Goal: Task Accomplishment & Management: Use online tool/utility

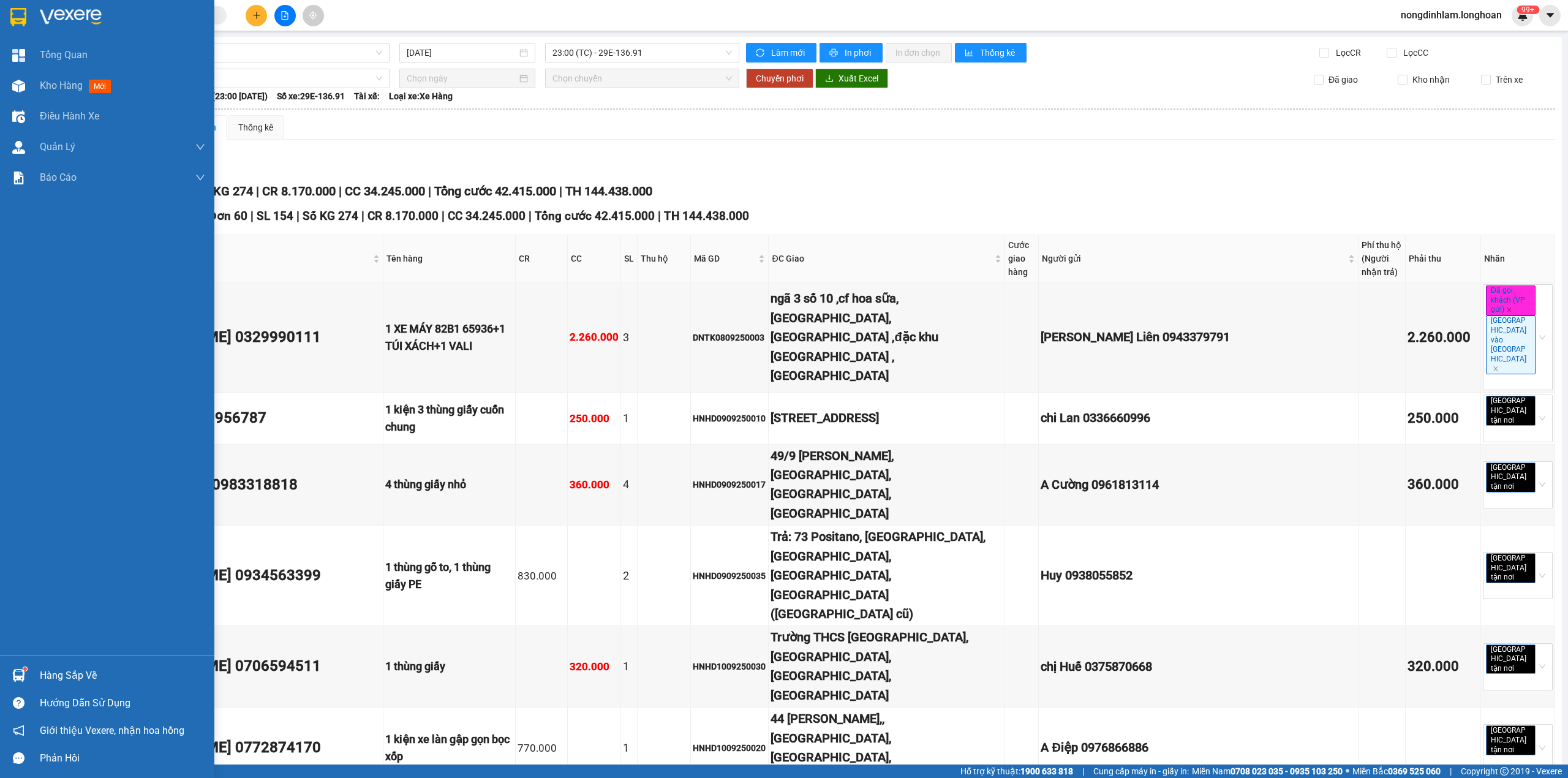
click at [7, 4] on div at bounding box center [107, 19] width 214 height 40
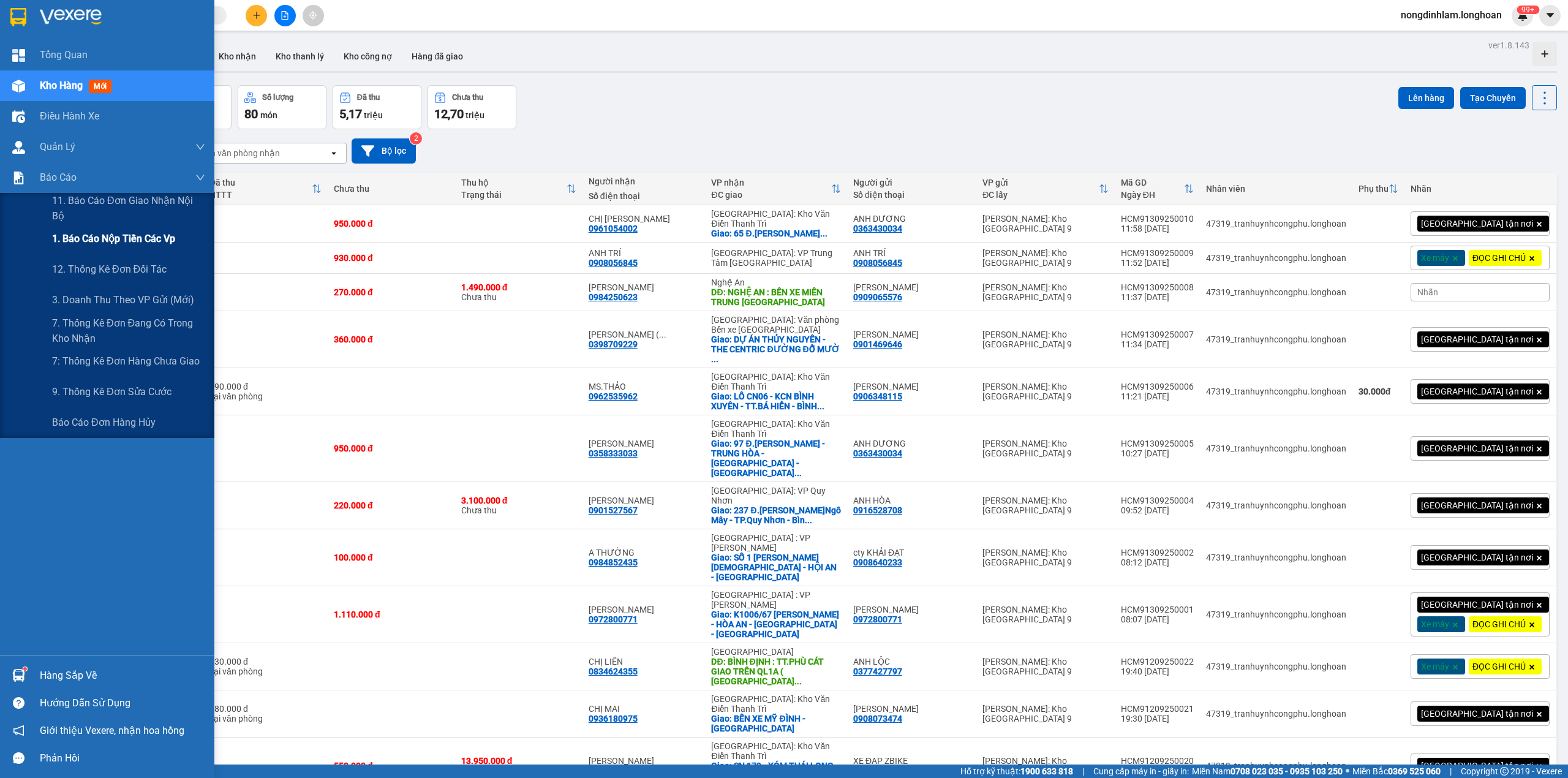
click at [169, 240] on span "1. Báo cáo nộp tiền các vp" at bounding box center [113, 238] width 123 height 15
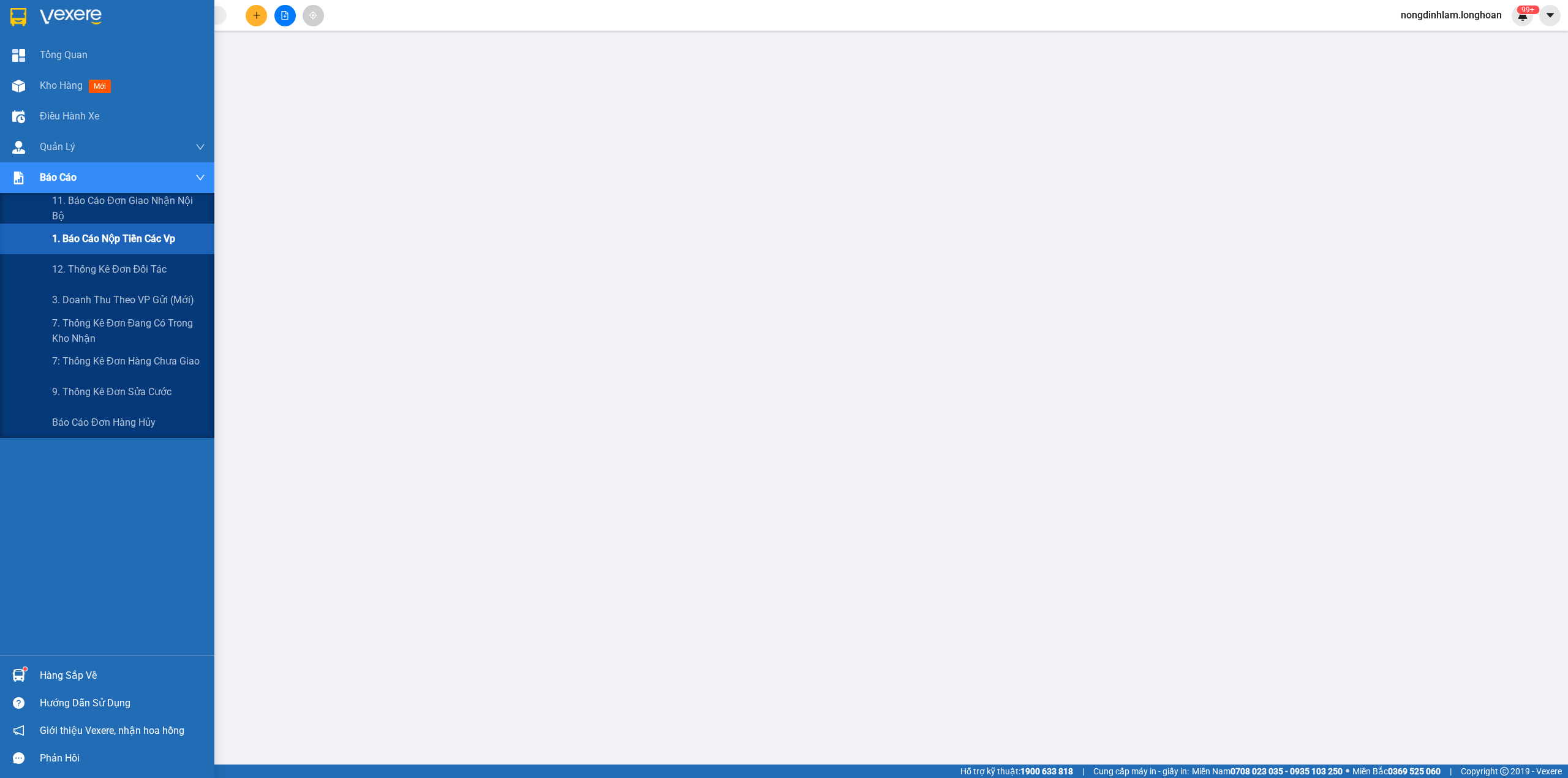
click at [27, 175] on div at bounding box center [19, 178] width 22 height 22
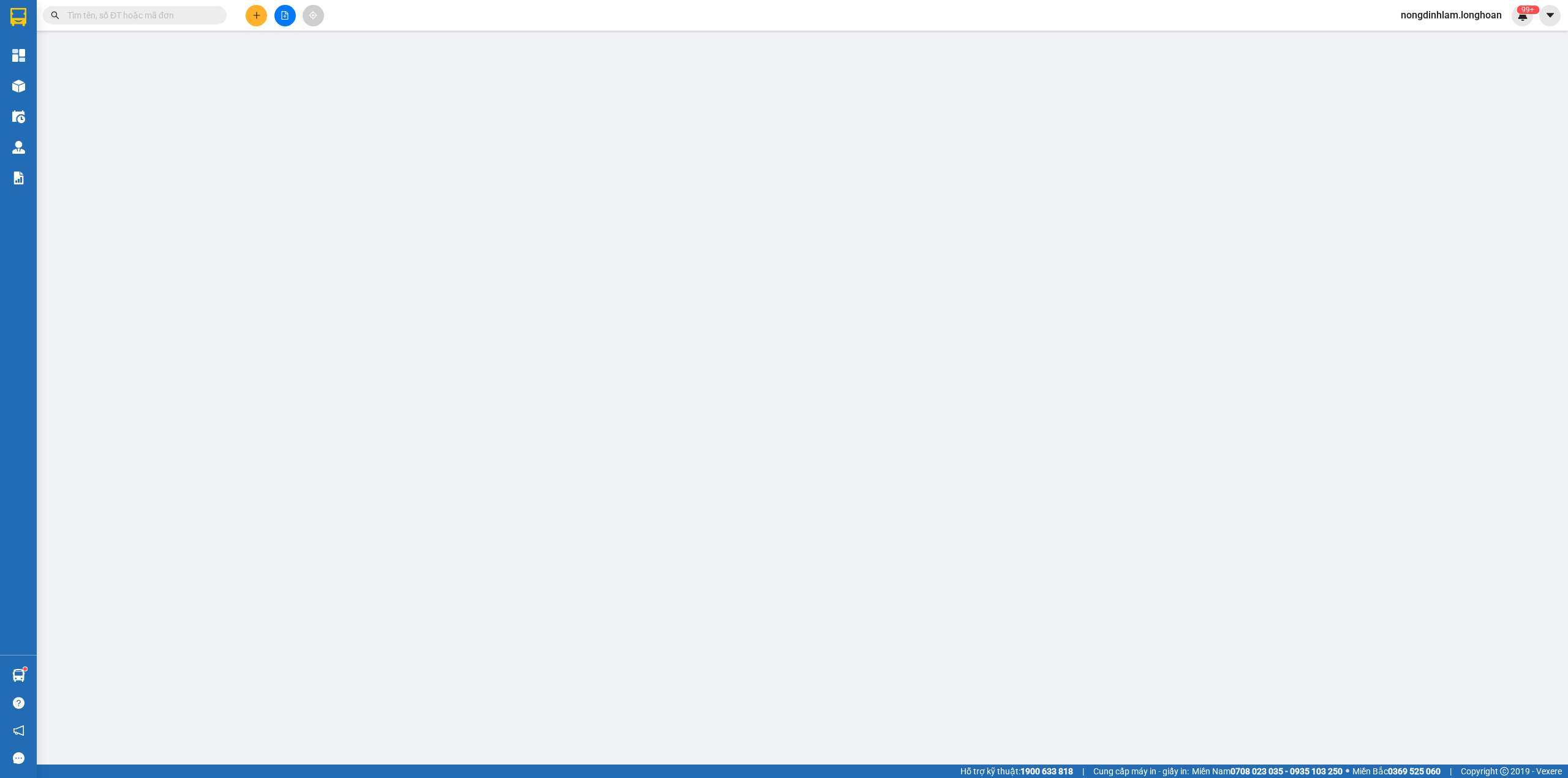
click at [278, 14] on button at bounding box center [285, 16] width 22 height 22
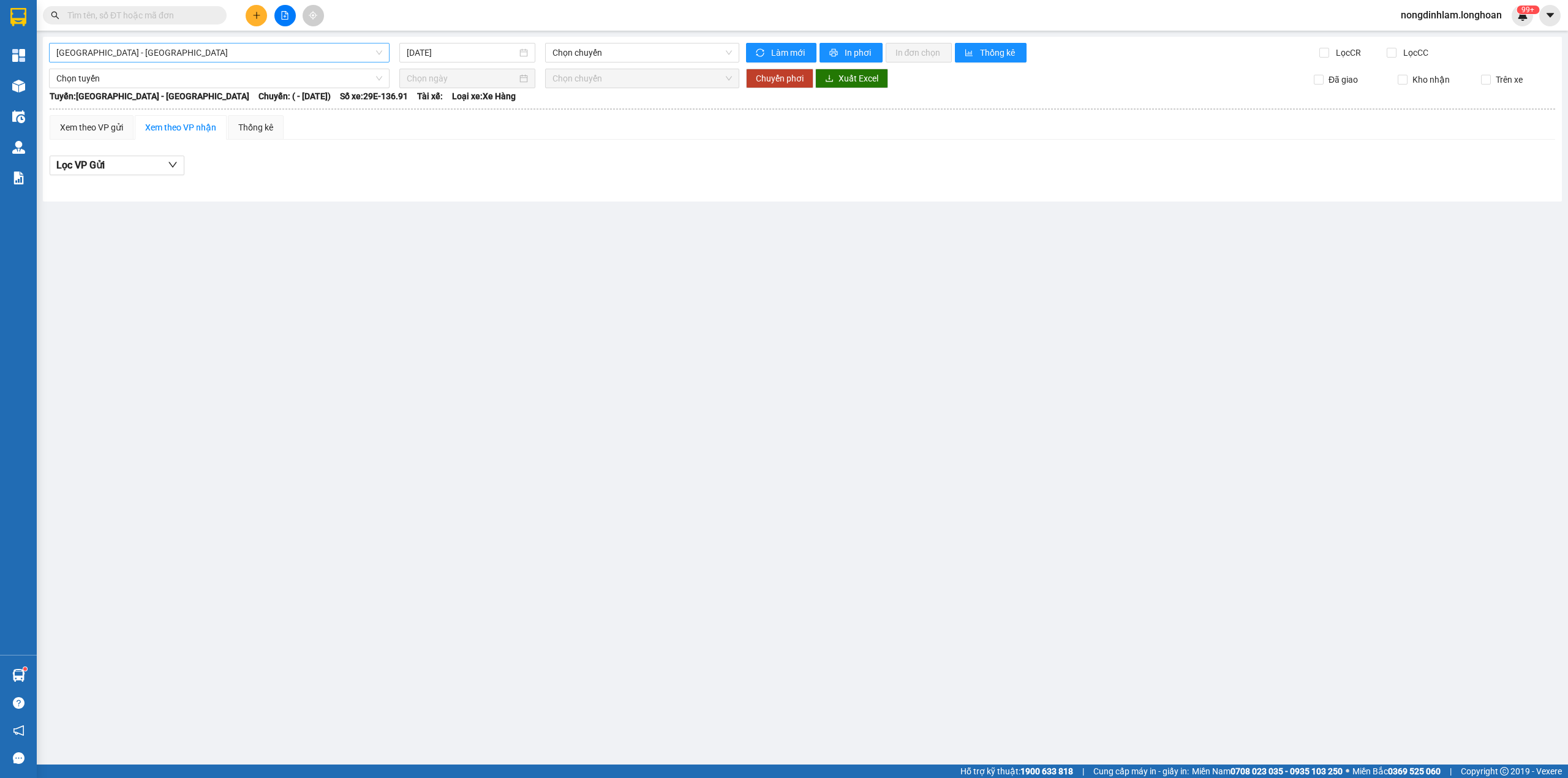
click at [168, 47] on span "[GEOGRAPHIC_DATA] - [GEOGRAPHIC_DATA]" at bounding box center [219, 52] width 326 height 18
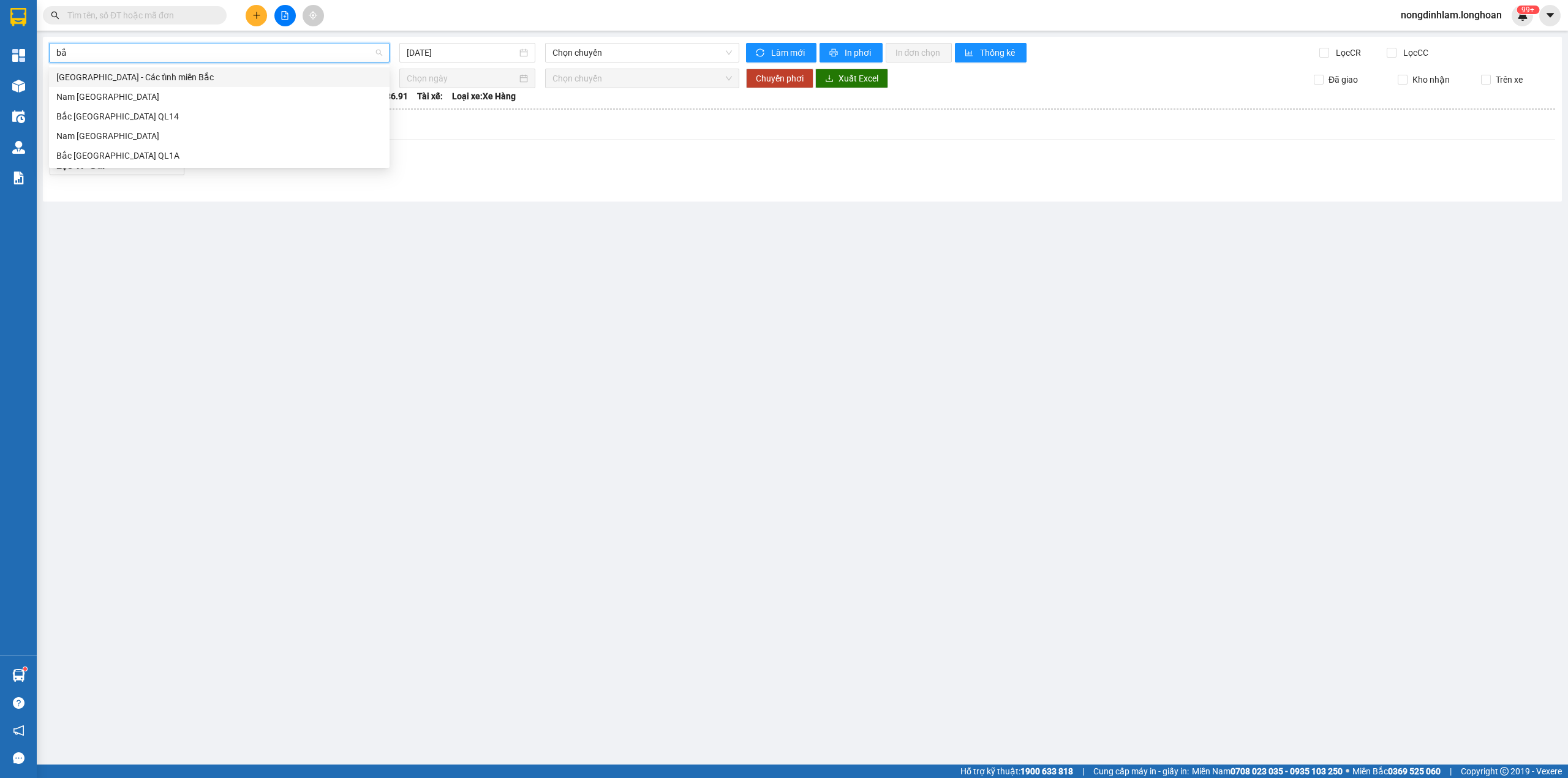
type input "bắc"
click at [158, 149] on div "Bắc [GEOGRAPHIC_DATA] QL1A" at bounding box center [219, 155] width 326 height 14
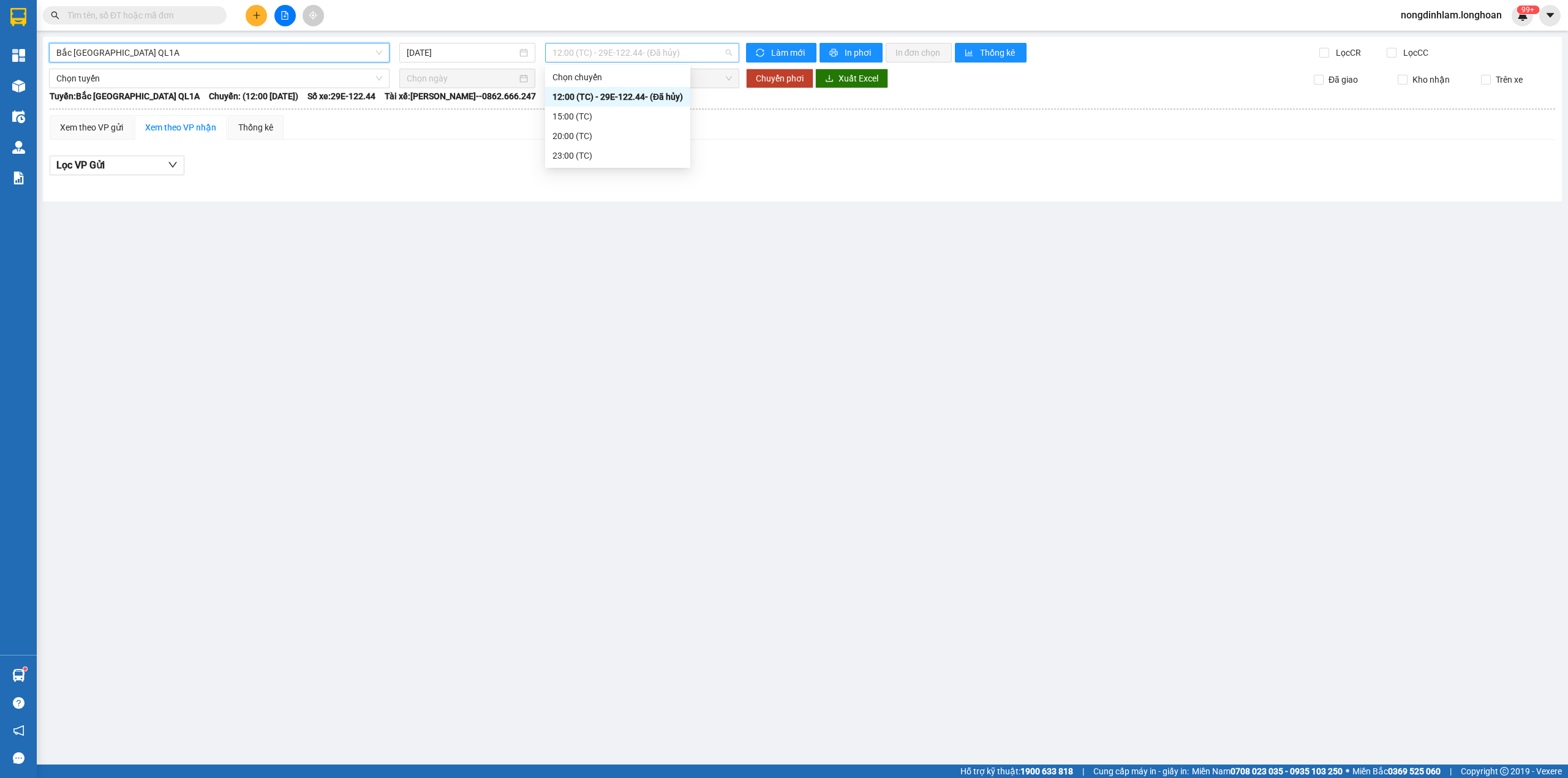
click at [693, 51] on span "12:00 (TC) - 29E-122.44 - (Đã hủy)" at bounding box center [643, 52] width 180 height 18
click at [441, 51] on input "[DATE]" at bounding box center [462, 53] width 110 height 14
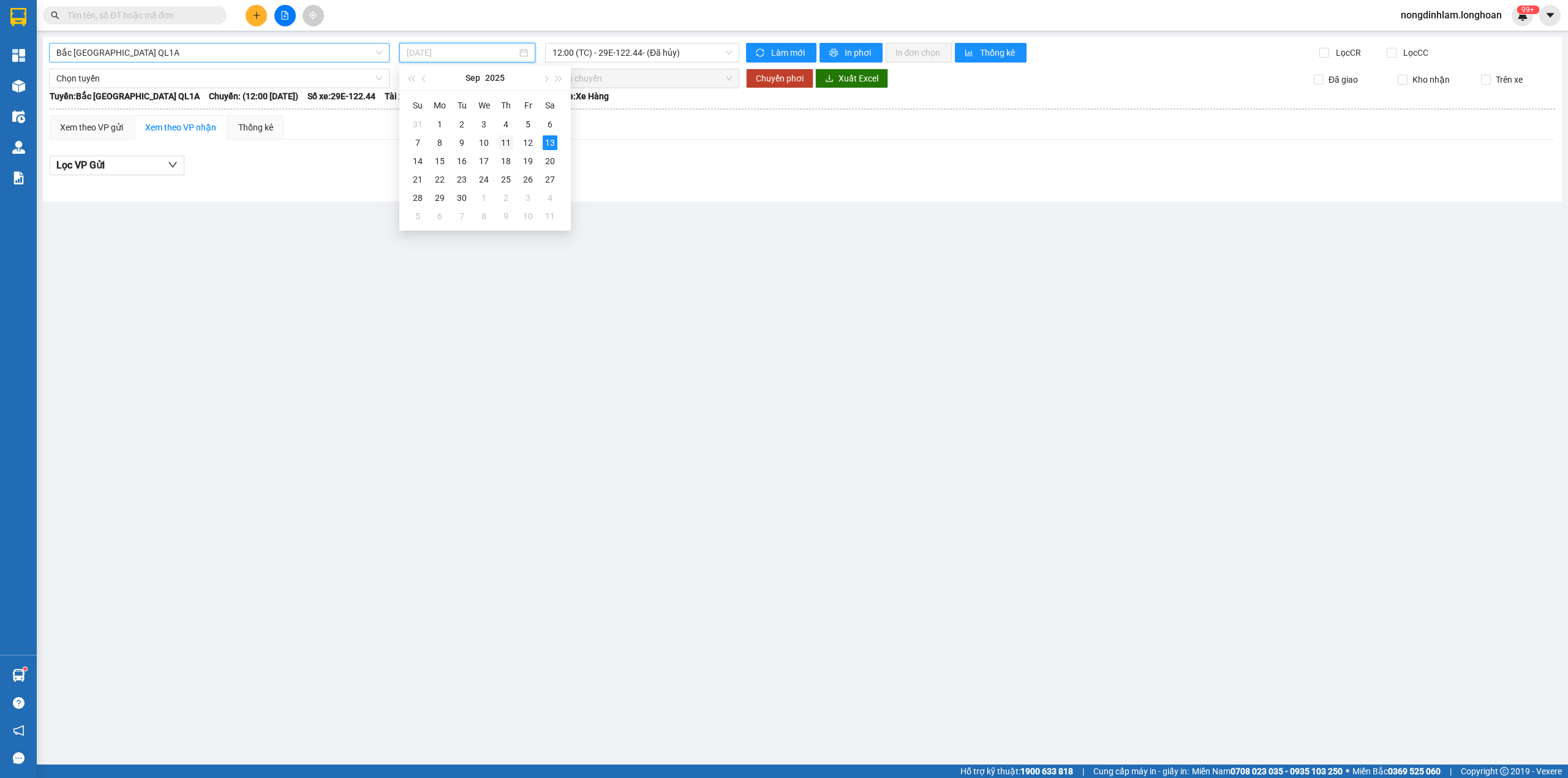
click at [503, 139] on div "11" at bounding box center [506, 143] width 14 height 14
type input "[DATE]"
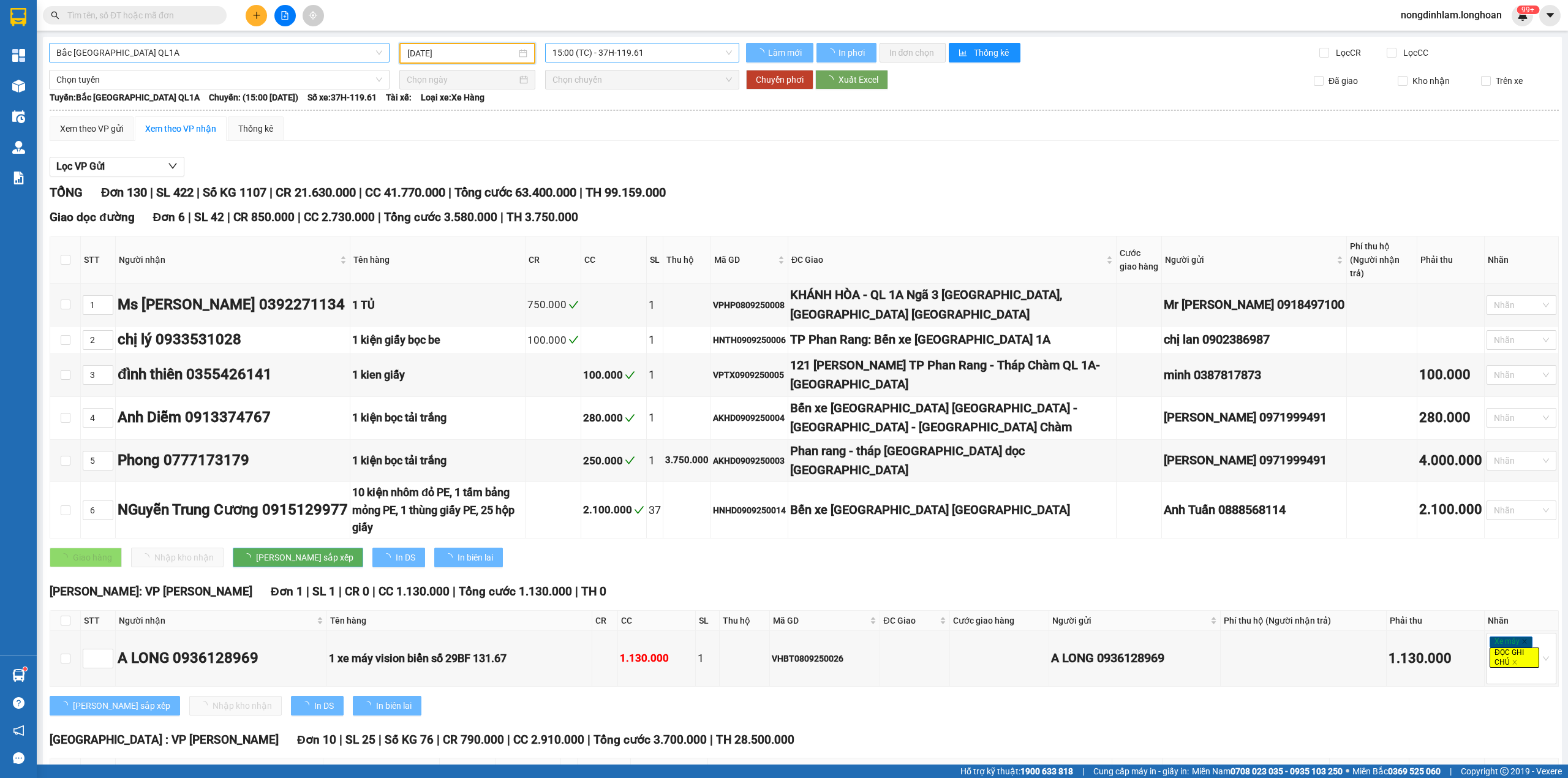
click at [667, 48] on span "15:00 (TC) - 37H-119.61" at bounding box center [643, 52] width 180 height 18
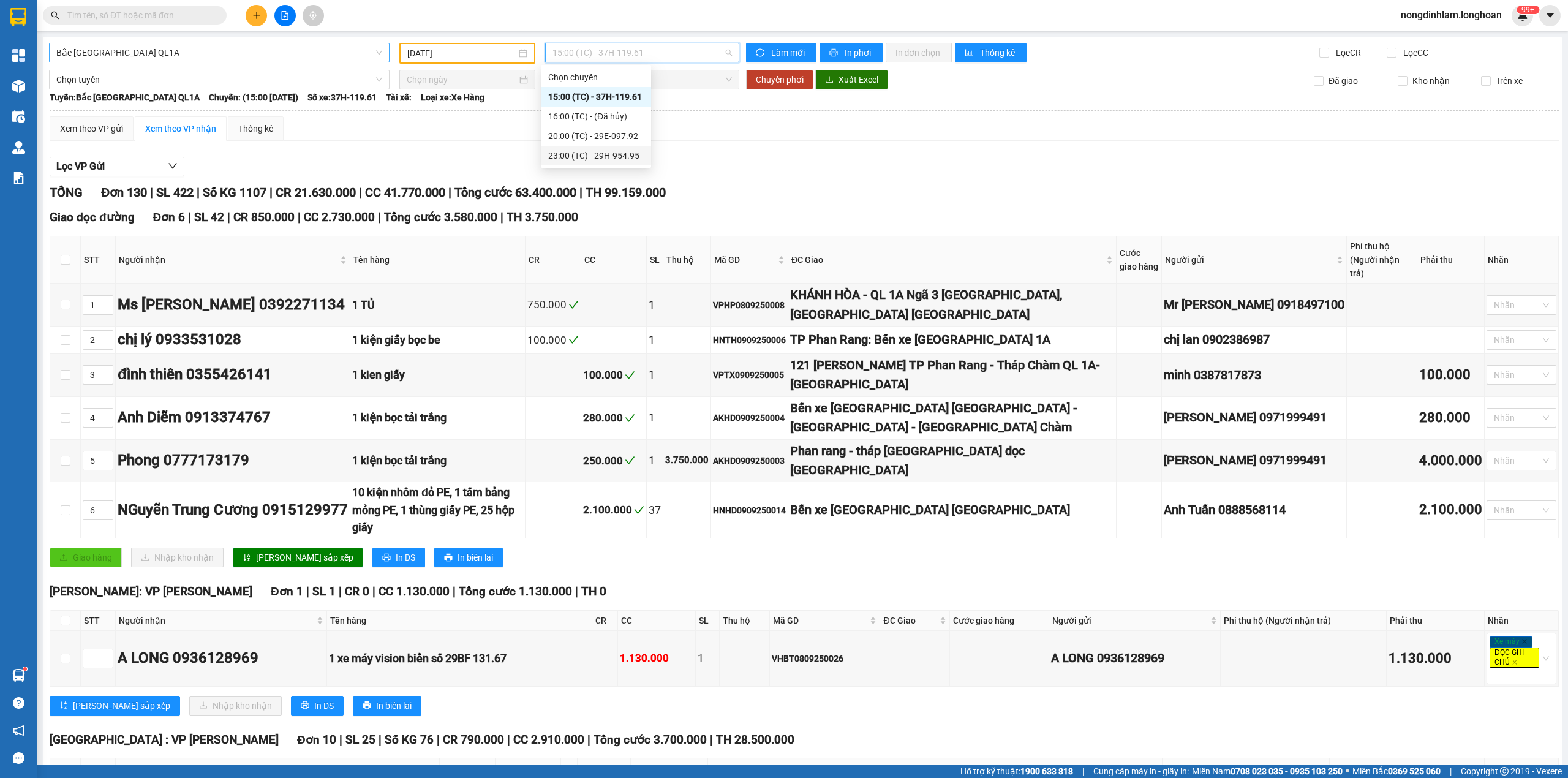
click at [632, 156] on div "23:00 (TC) - 29H-954.95" at bounding box center [596, 155] width 95 height 14
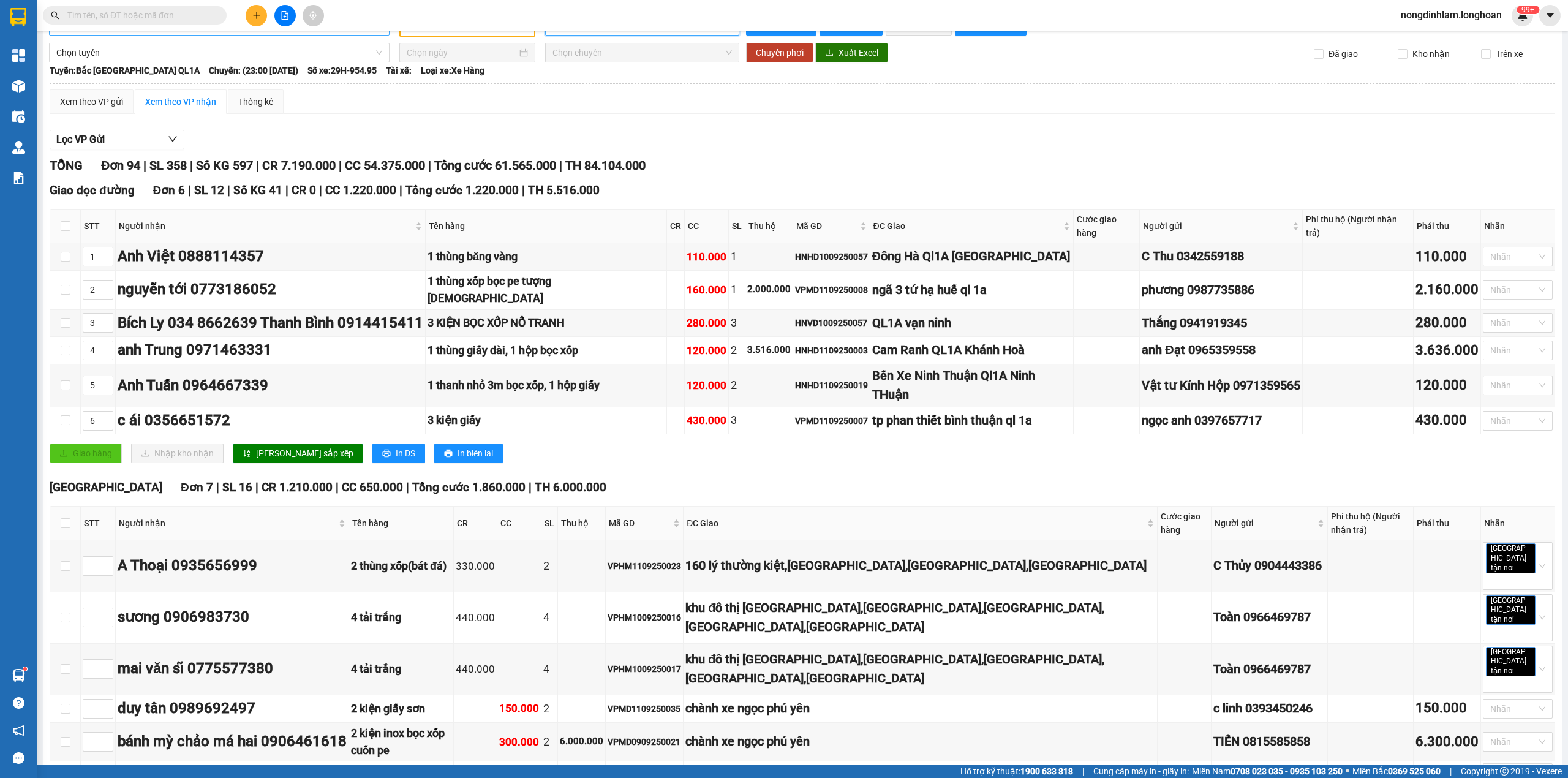
scroll to position [55, 0]
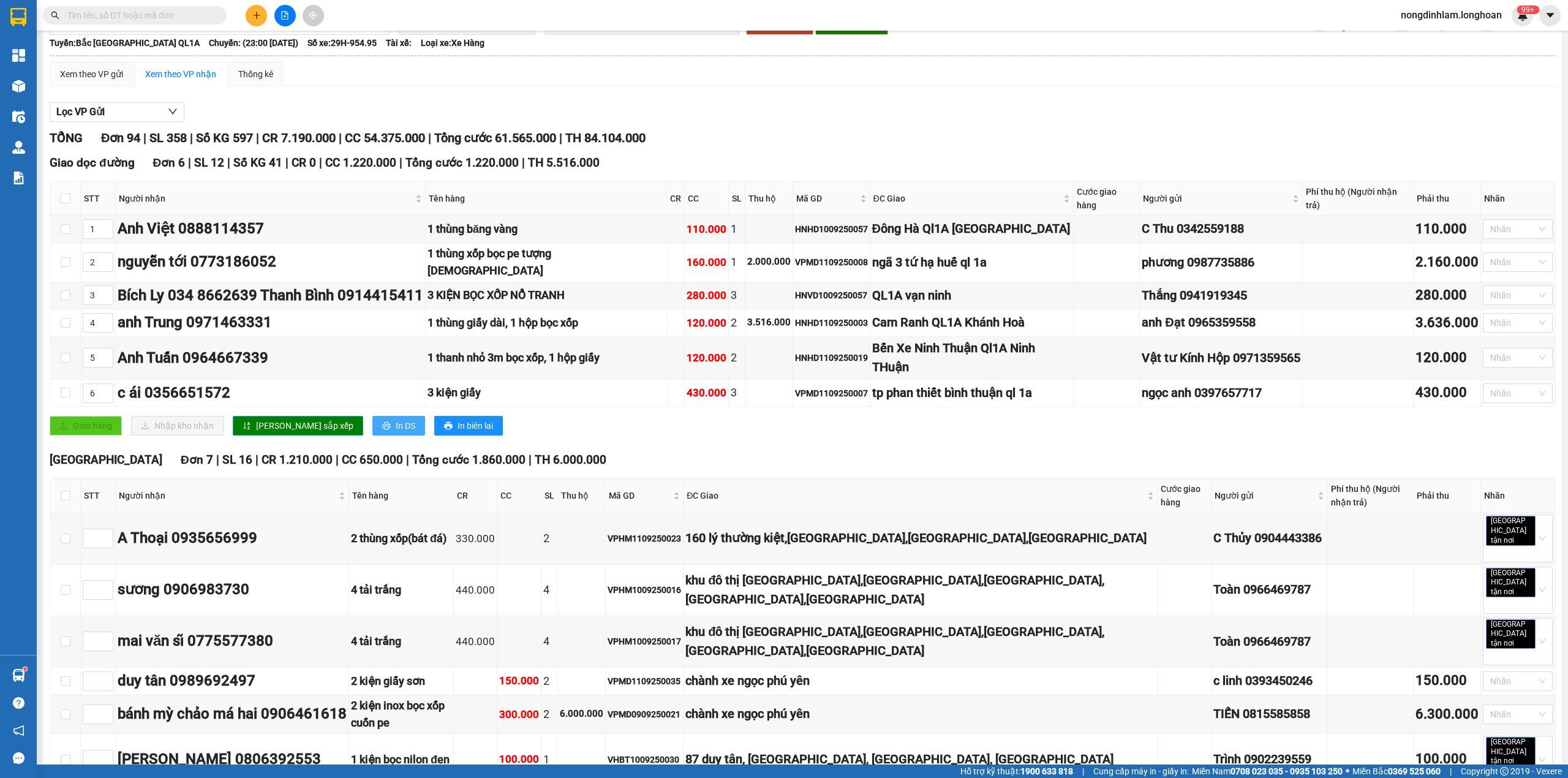
click at [372, 416] on button "In DS" at bounding box center [398, 426] width 53 height 19
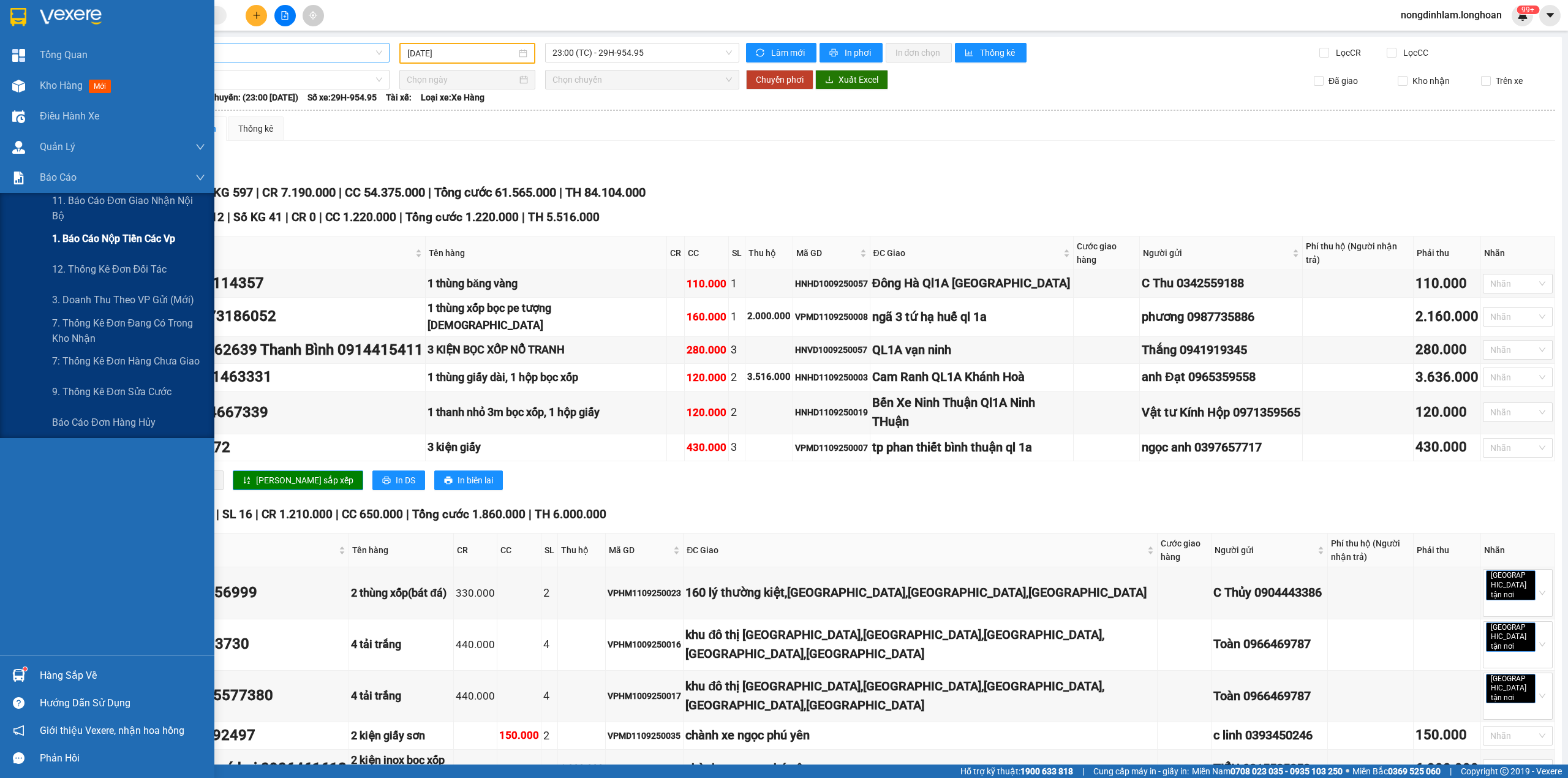
click at [118, 246] on div "1. Báo cáo nộp tiền các vp" at bounding box center [128, 239] width 153 height 30
